Goal: Navigation & Orientation: Find specific page/section

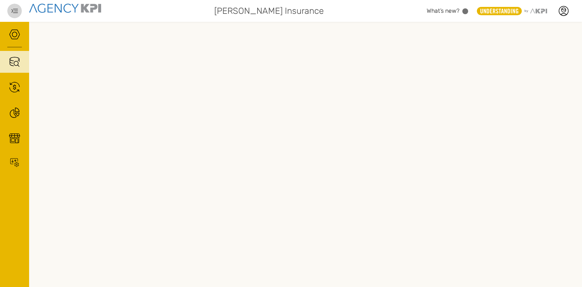
click at [16, 13] on icon "button" at bounding box center [14, 11] width 7 height 4
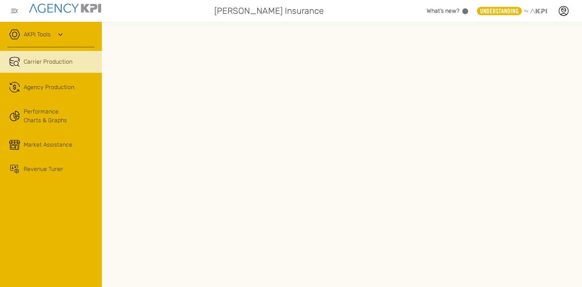
click at [47, 35] on link "AKPI Tools" at bounding box center [37, 34] width 27 height 9
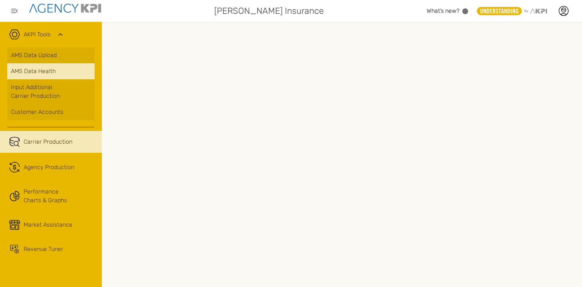
click at [48, 70] on span "AMS Data Health" at bounding box center [33, 71] width 45 height 9
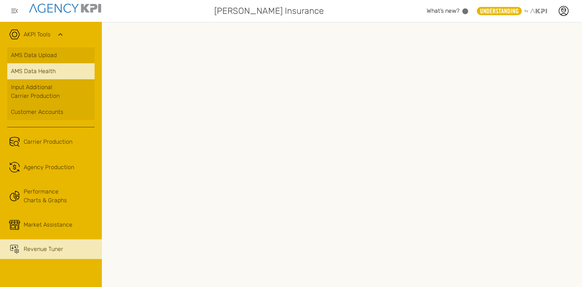
click at [58, 246] on span "Revenue Tuner" at bounding box center [44, 249] width 40 height 9
